Goal: Transaction & Acquisition: Purchase product/service

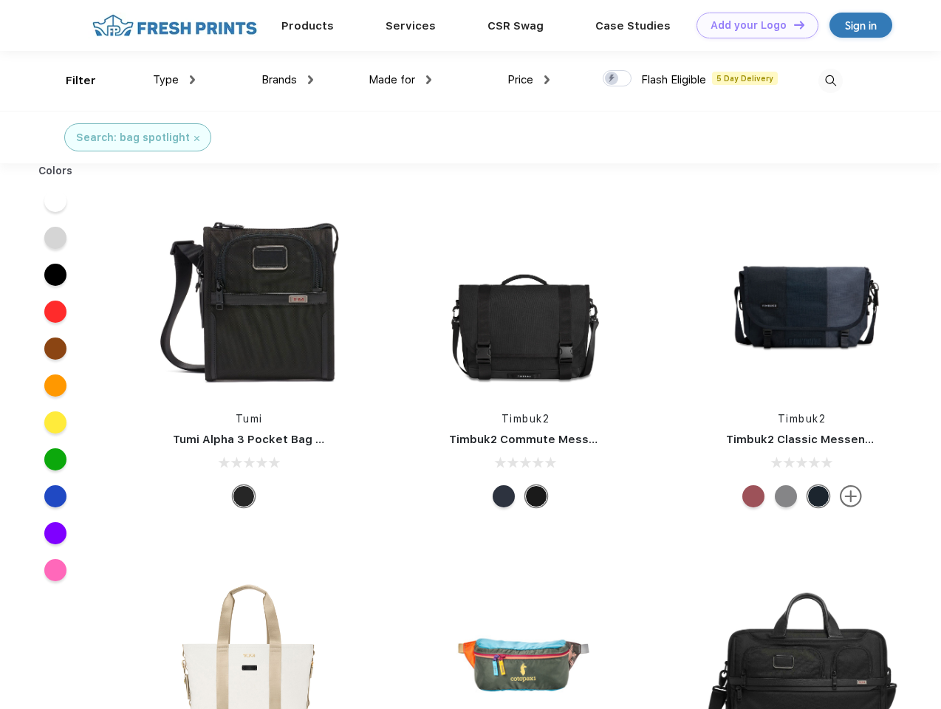
click at [752, 25] on link "Add your Logo Design Tool" at bounding box center [758, 26] width 122 height 26
click at [0, 0] on div "Design Tool" at bounding box center [0, 0] width 0 height 0
click at [793, 24] on link "Add your Logo Design Tool" at bounding box center [758, 26] width 122 height 26
click at [71, 81] on div "Filter" at bounding box center [81, 80] width 30 height 17
click at [174, 80] on span "Type" at bounding box center [166, 79] width 26 height 13
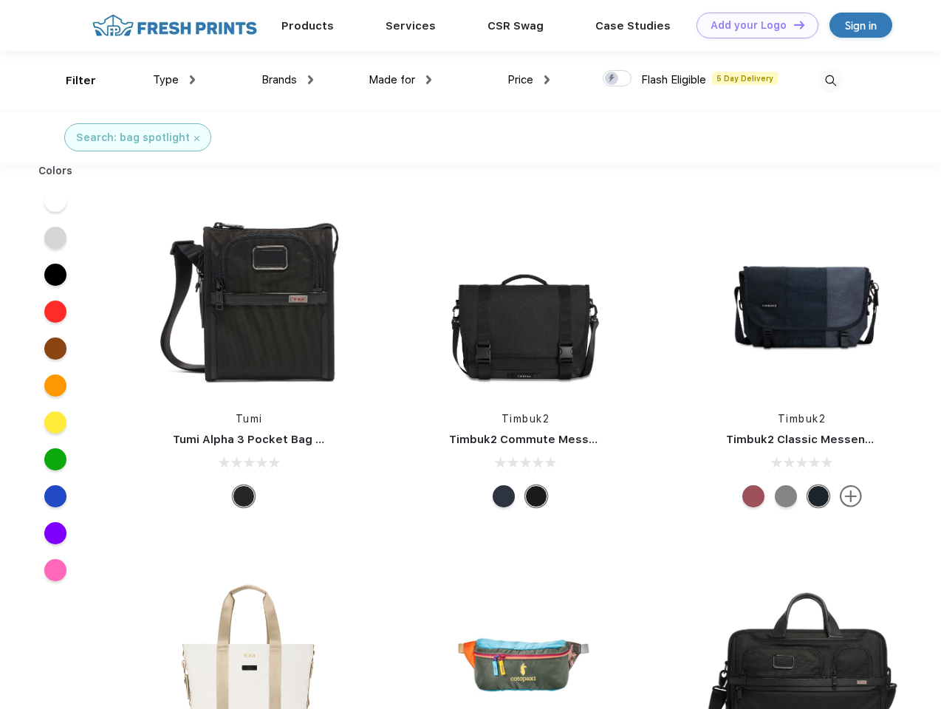
click at [287, 80] on span "Brands" at bounding box center [279, 79] width 35 height 13
click at [401, 80] on span "Made for" at bounding box center [392, 79] width 47 height 13
click at [529, 80] on span "Price" at bounding box center [521, 79] width 26 height 13
click at [618, 79] on div at bounding box center [617, 78] width 29 height 16
click at [613, 79] on input "checkbox" at bounding box center [608, 74] width 10 height 10
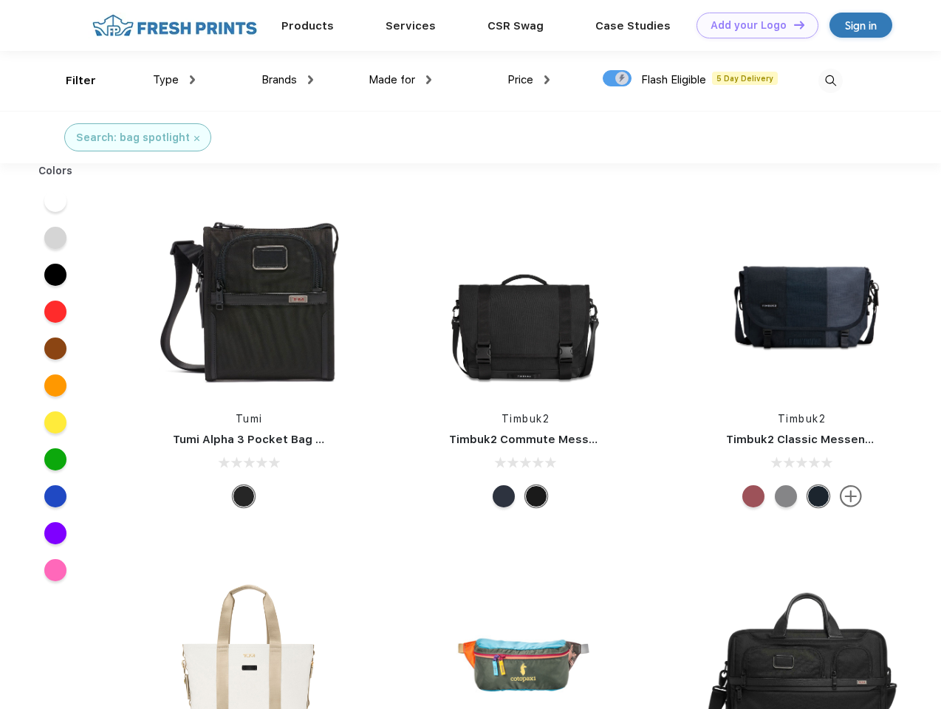
click at [831, 81] on img at bounding box center [831, 81] width 24 height 24
